Goal: Information Seeking & Learning: Check status

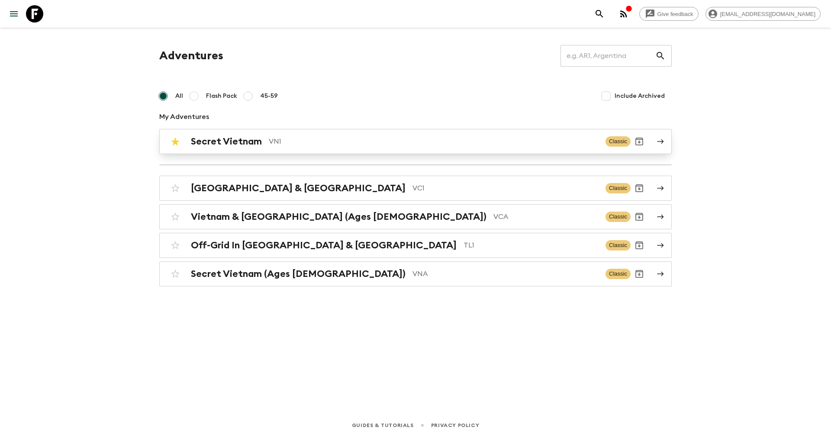
click at [217, 136] on h2 "Secret Vietnam" at bounding box center [226, 141] width 71 height 11
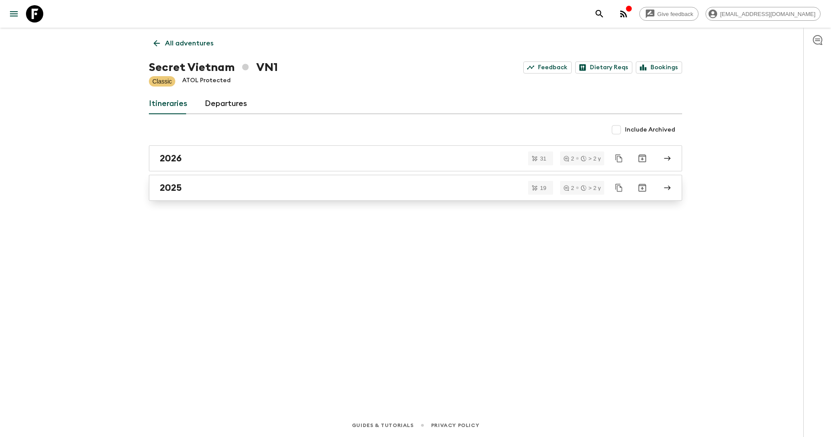
click at [190, 185] on div "2025" at bounding box center [407, 187] width 495 height 11
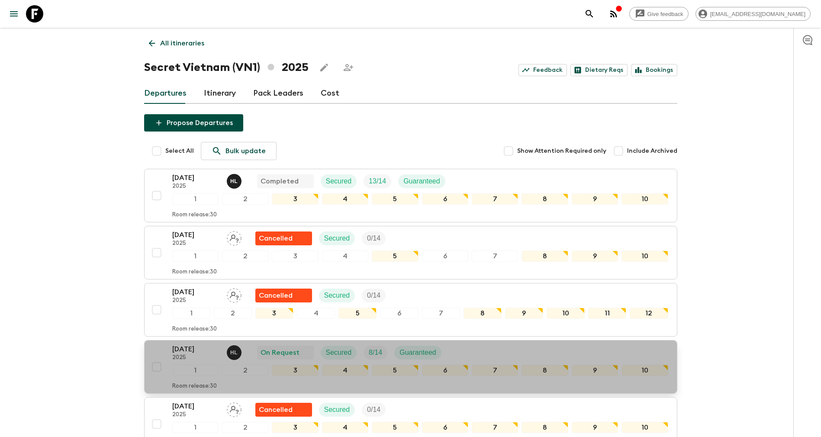
click at [196, 346] on p "[DATE]" at bounding box center [196, 349] width 48 height 10
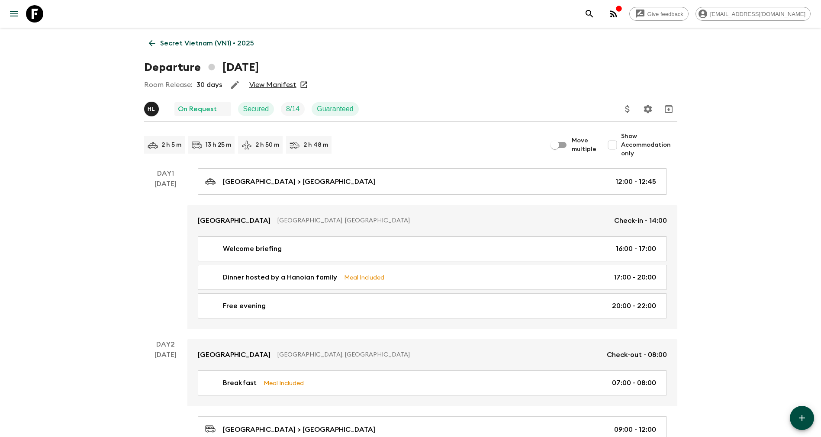
click at [265, 81] on link "View Manifest" at bounding box center [272, 85] width 47 height 9
